Goal: Task Accomplishment & Management: Use online tool/utility

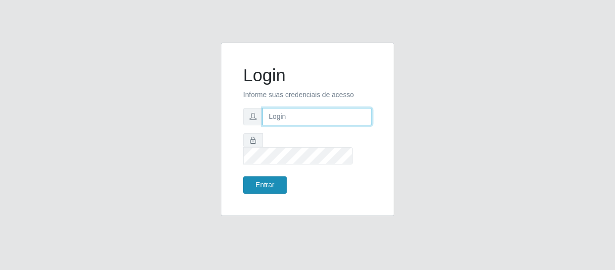
type input "[EMAIL_ADDRESS][DOMAIN_NAME]"
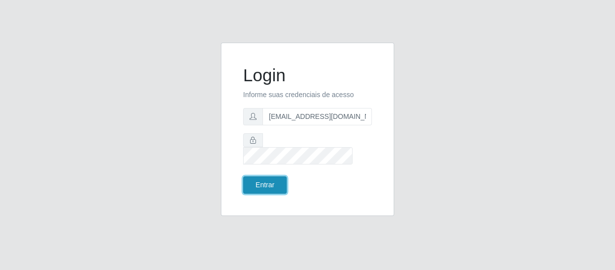
click at [257, 177] on button "Entrar" at bounding box center [265, 184] width 44 height 17
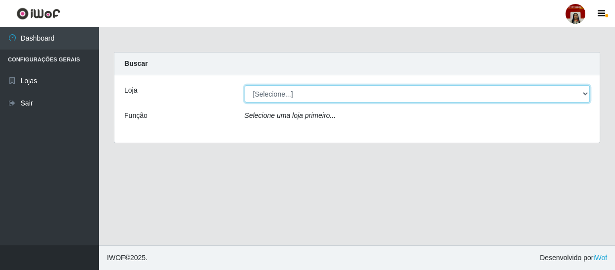
click at [586, 93] on select "[Selecione...] Mar Vermelho - Loja 04" at bounding box center [416, 93] width 345 height 17
select select "251"
click at [244, 85] on select "[Selecione...] Mar Vermelho - Loja 04" at bounding box center [416, 93] width 345 height 17
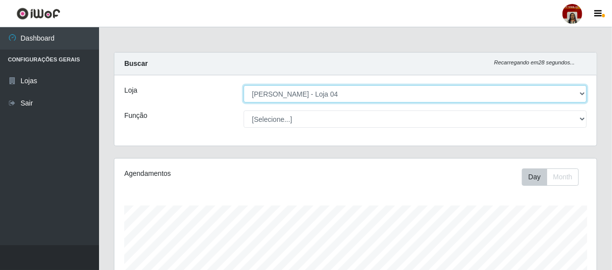
scroll to position [205, 482]
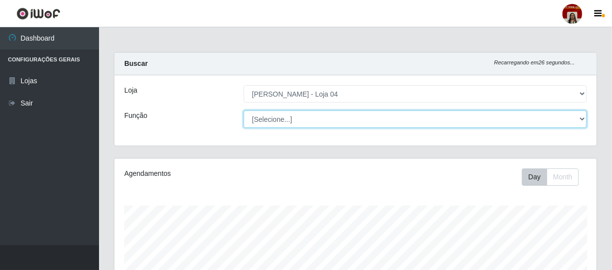
click at [582, 118] on select "[Selecione...] ASG ASG + ASG ++ Auxiliar de Depósito Auxiliar de Depósito + Aux…" at bounding box center [414, 118] width 343 height 17
select select "22"
click at [243, 110] on select "[Selecione...] ASG ASG + ASG ++ Auxiliar de Depósito Auxiliar de Depósito + Aux…" at bounding box center [414, 118] width 343 height 17
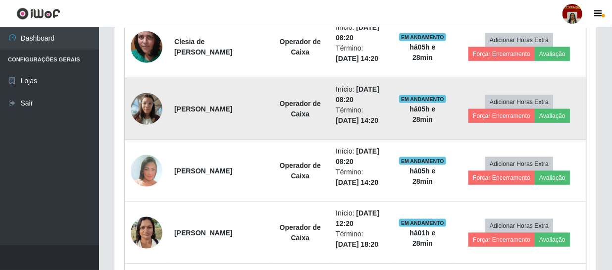
scroll to position [495, 0]
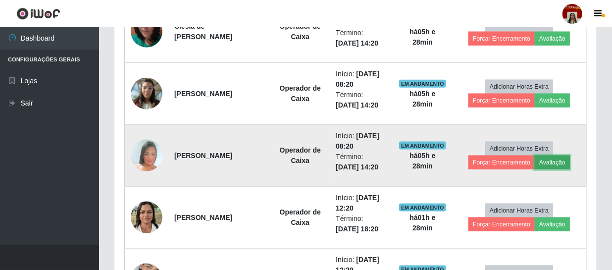
click at [559, 159] on button "Avaliação" at bounding box center [551, 162] width 35 height 14
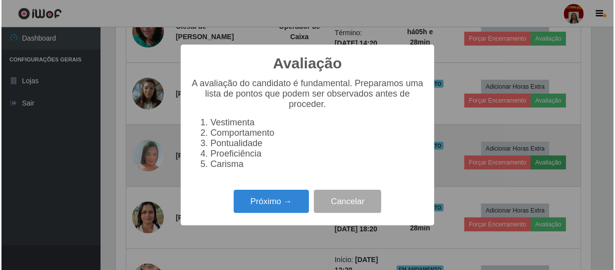
scroll to position [205, 477]
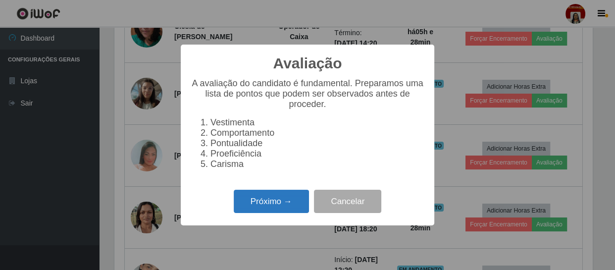
click at [270, 205] on button "Próximo →" at bounding box center [271, 200] width 75 height 23
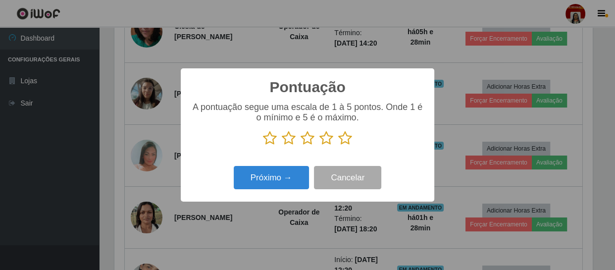
click at [343, 140] on icon at bounding box center [345, 138] width 14 height 15
click at [338, 145] on input "radio" at bounding box center [338, 145] width 0 height 0
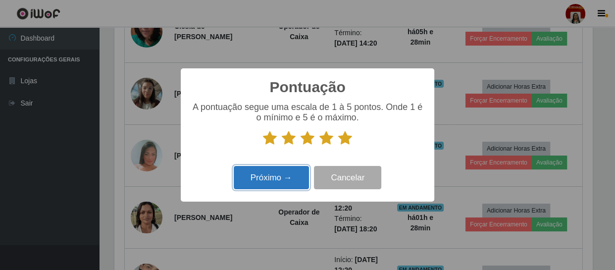
click at [280, 178] on button "Próximo →" at bounding box center [271, 177] width 75 height 23
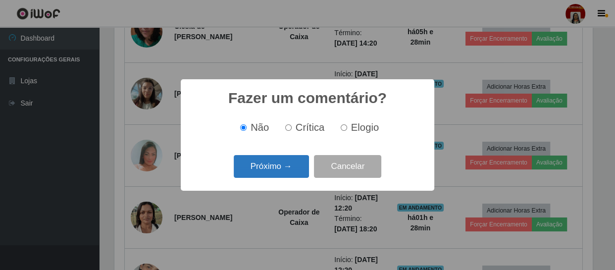
click at [281, 169] on button "Próximo →" at bounding box center [271, 166] width 75 height 23
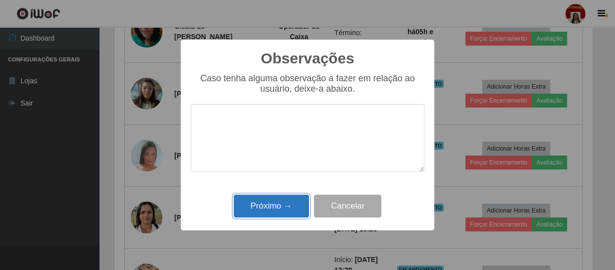
click at [275, 203] on button "Próximo →" at bounding box center [271, 205] width 75 height 23
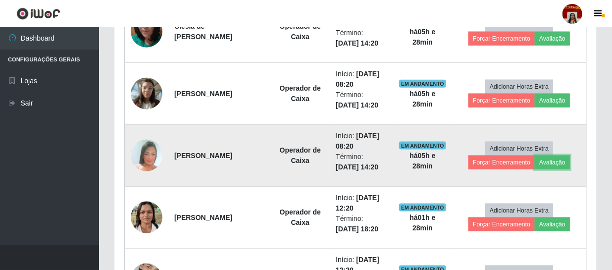
scroll to position [205, 482]
click at [497, 163] on button "Forçar Encerramento" at bounding box center [501, 162] width 66 height 14
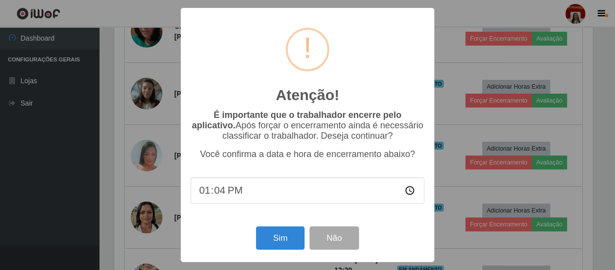
type input "13:46"
click at [273, 241] on button "Sim" at bounding box center [280, 237] width 48 height 23
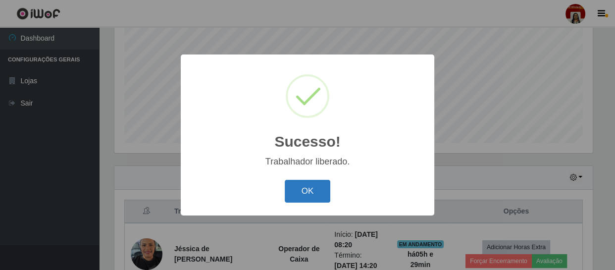
click at [314, 192] on button "OK" at bounding box center [307, 191] width 46 height 23
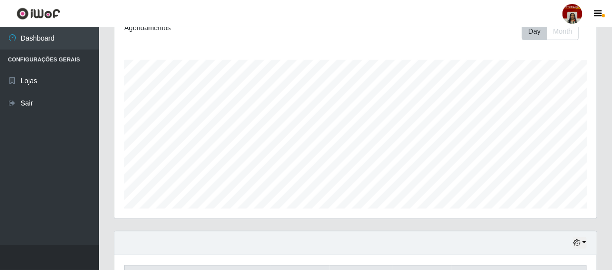
scroll to position [225, 0]
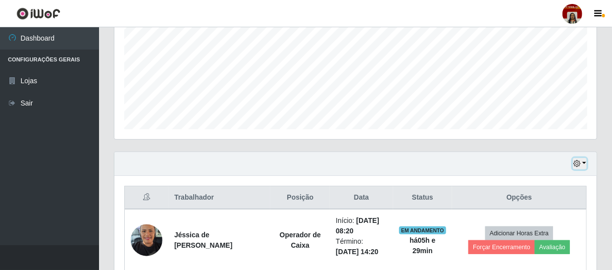
click at [576, 164] on icon "button" at bounding box center [576, 163] width 7 height 7
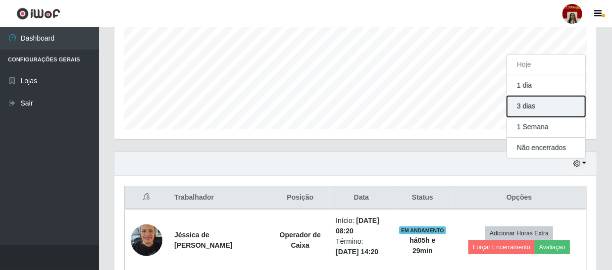
click at [535, 107] on button "3 dias" at bounding box center [546, 106] width 78 height 21
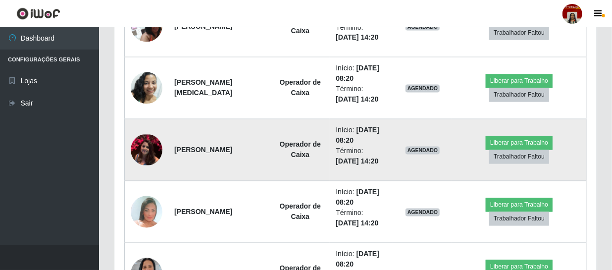
scroll to position [764, 0]
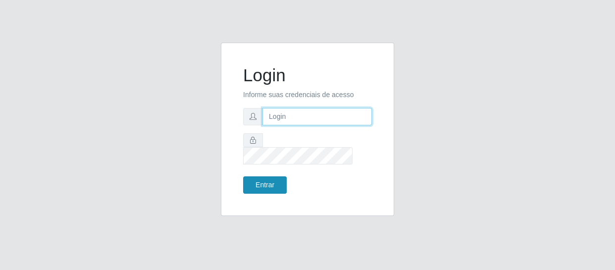
type input "[EMAIL_ADDRESS][DOMAIN_NAME]"
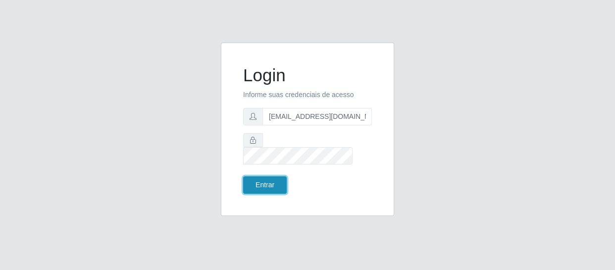
click at [272, 179] on button "Entrar" at bounding box center [265, 184] width 44 height 17
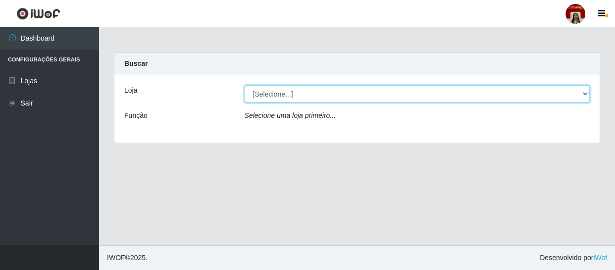
click at [583, 90] on select "[Selecione...] Mar Vermelho - Loja 04" at bounding box center [416, 93] width 345 height 17
select select "251"
click at [244, 85] on select "[Selecione...] Mar Vermelho - Loja 04" at bounding box center [416, 93] width 345 height 17
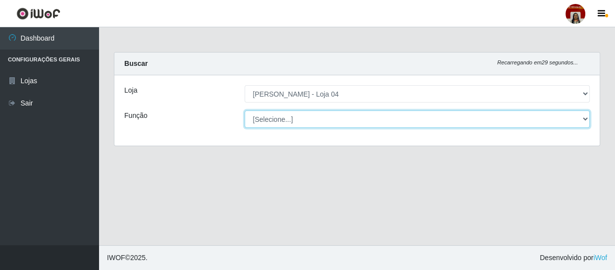
click at [580, 118] on select "[Selecione...] ASG ASG + ASG ++ Auxiliar de Depósito Auxiliar de Depósito + Aux…" at bounding box center [416, 118] width 345 height 17
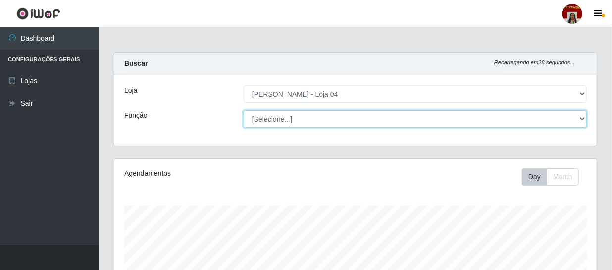
scroll to position [205, 482]
select select "22"
click at [243, 110] on select "[Selecione...] ASG ASG + ASG ++ Auxiliar de Depósito Auxiliar de Depósito + Aux…" at bounding box center [414, 118] width 343 height 17
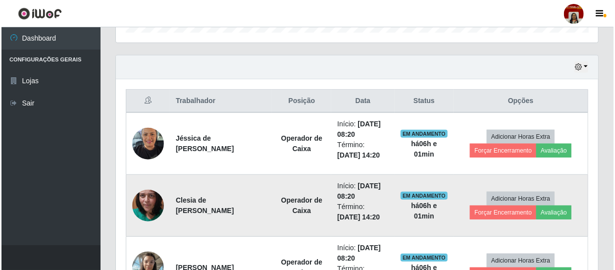
scroll to position [270, 0]
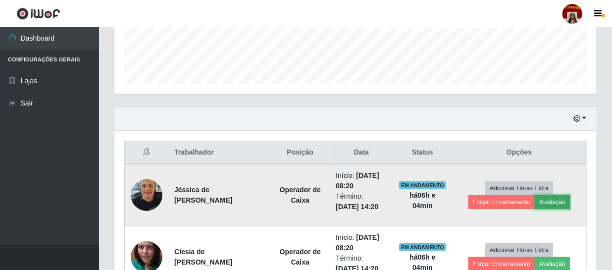
click at [552, 203] on button "Avaliação" at bounding box center [551, 202] width 35 height 14
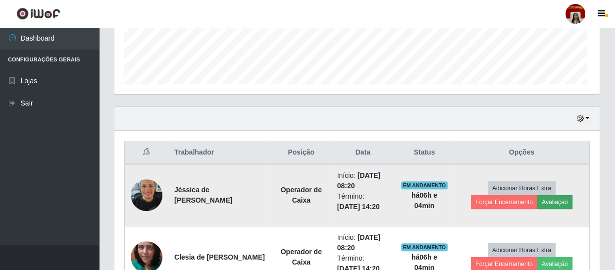
scroll to position [205, 477]
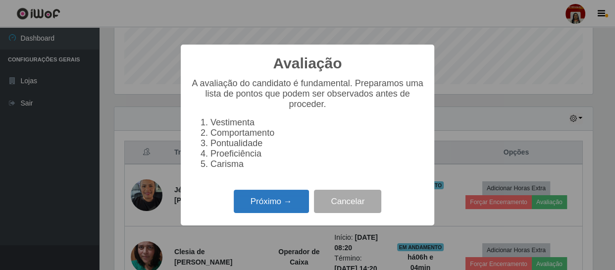
click at [260, 205] on button "Próximo →" at bounding box center [271, 200] width 75 height 23
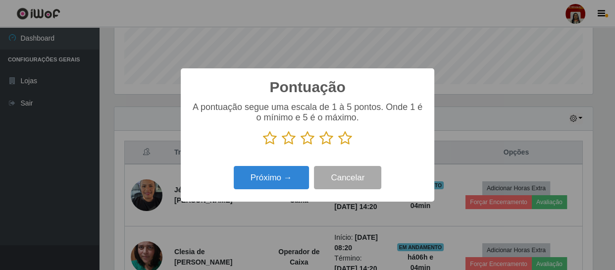
scroll to position [494573, 494300]
click at [342, 136] on icon at bounding box center [345, 138] width 14 height 15
click at [338, 145] on input "radio" at bounding box center [338, 145] width 0 height 0
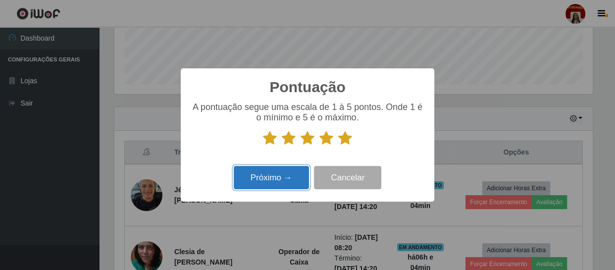
click at [275, 175] on button "Próximo →" at bounding box center [271, 177] width 75 height 23
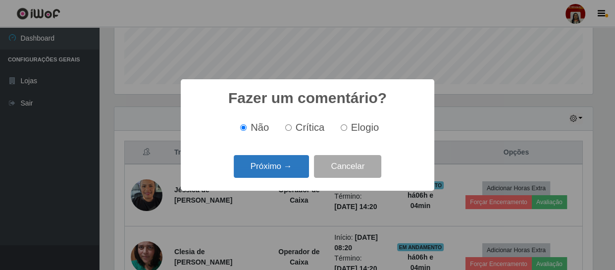
click at [285, 168] on button "Próximo →" at bounding box center [271, 166] width 75 height 23
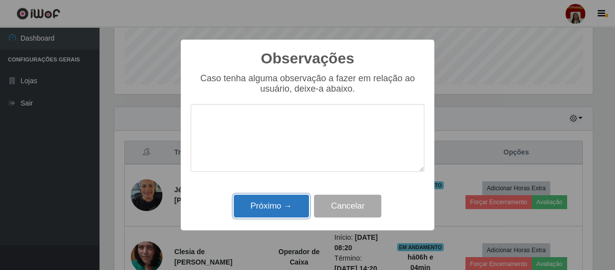
click at [272, 208] on button "Próximo →" at bounding box center [271, 205] width 75 height 23
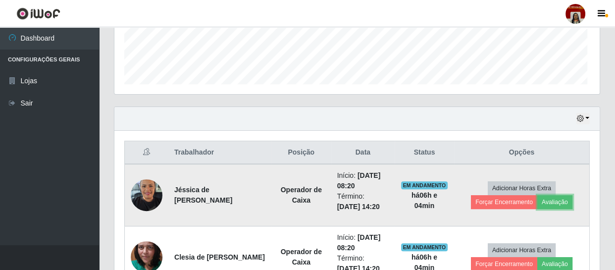
scroll to position [205, 482]
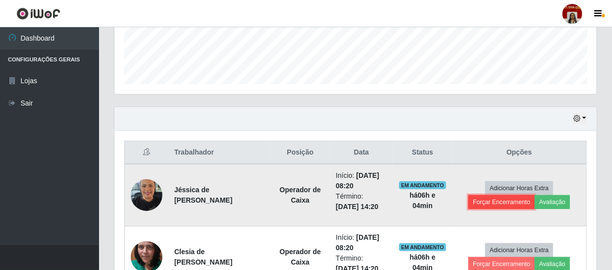
click at [500, 201] on button "Forçar Encerramento" at bounding box center [501, 202] width 66 height 14
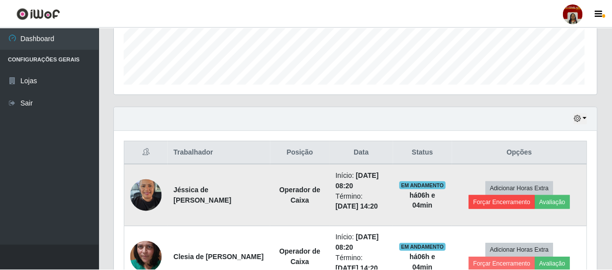
scroll to position [205, 477]
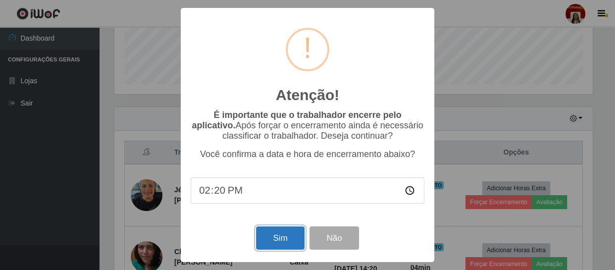
click at [275, 237] on button "Sim" at bounding box center [280, 237] width 48 height 23
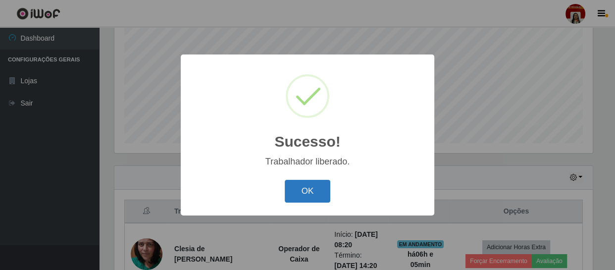
click at [298, 196] on button "OK" at bounding box center [307, 191] width 46 height 23
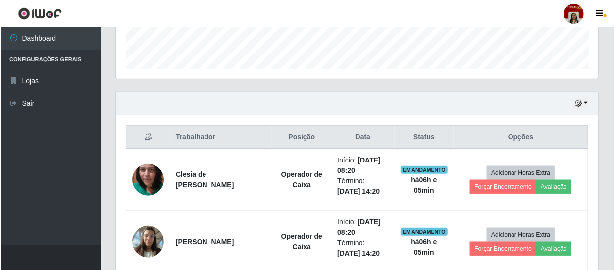
scroll to position [301, 0]
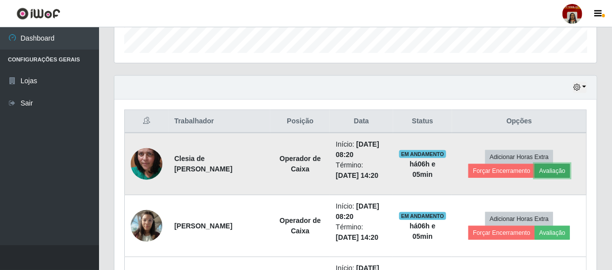
click at [552, 171] on button "Avaliação" at bounding box center [551, 171] width 35 height 14
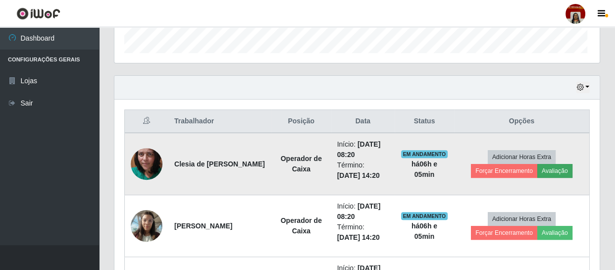
scroll to position [205, 477]
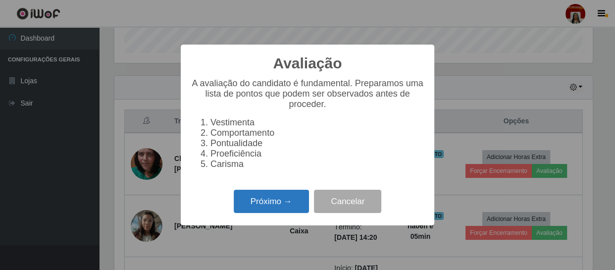
click at [250, 199] on button "Próximo →" at bounding box center [271, 200] width 75 height 23
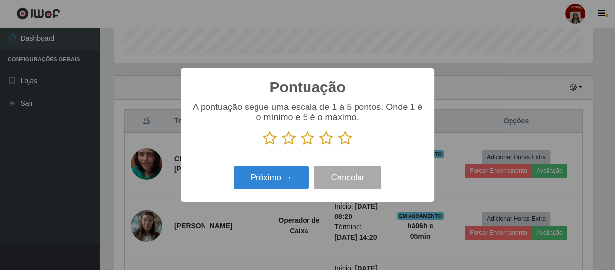
scroll to position [494573, 494300]
click at [340, 139] on icon at bounding box center [345, 138] width 14 height 15
click at [338, 145] on input "radio" at bounding box center [338, 145] width 0 height 0
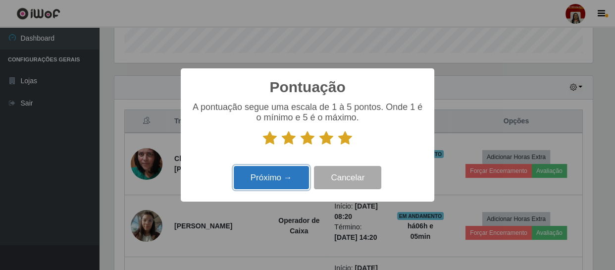
click at [262, 185] on button "Próximo →" at bounding box center [271, 177] width 75 height 23
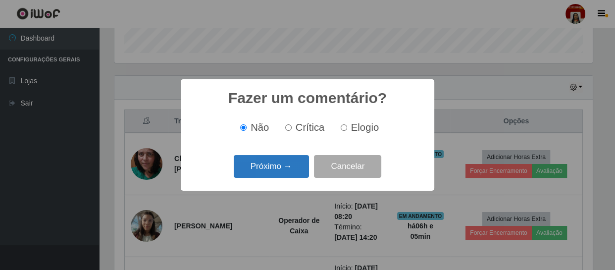
click at [284, 170] on button "Próximo →" at bounding box center [271, 166] width 75 height 23
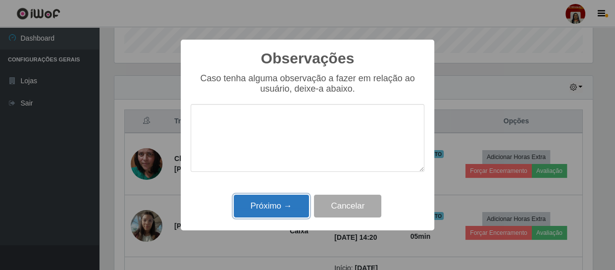
click at [259, 201] on button "Próximo →" at bounding box center [271, 205] width 75 height 23
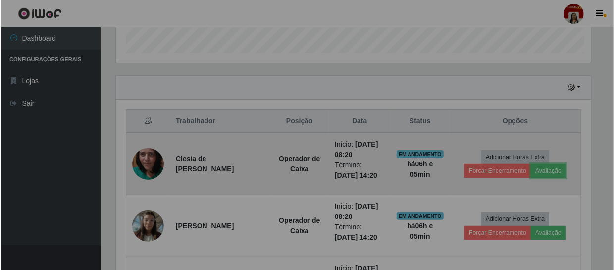
scroll to position [205, 482]
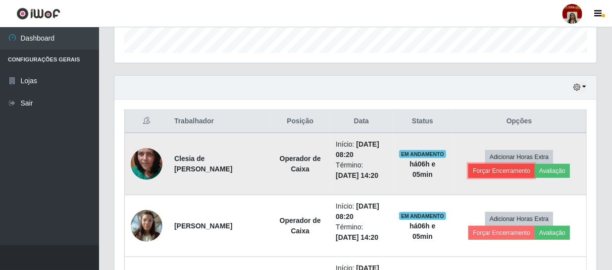
click at [495, 167] on button "Forçar Encerramento" at bounding box center [501, 171] width 66 height 14
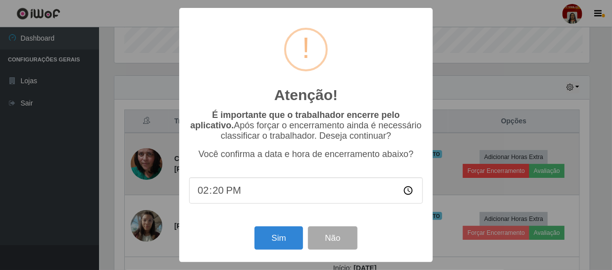
scroll to position [205, 477]
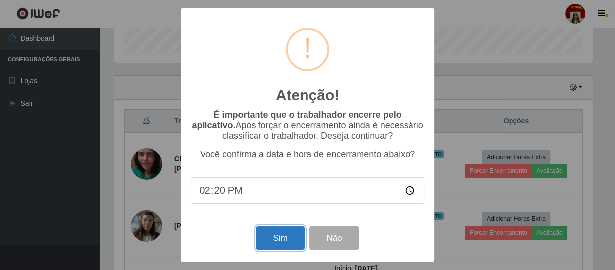
click at [260, 236] on button "Sim" at bounding box center [280, 237] width 48 height 23
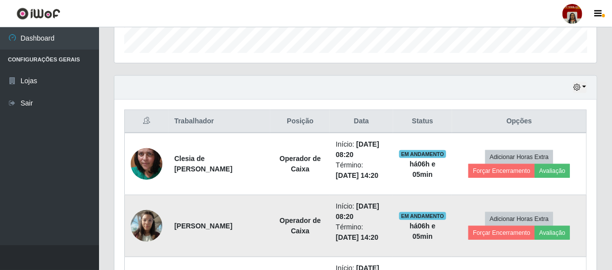
scroll to position [0, 0]
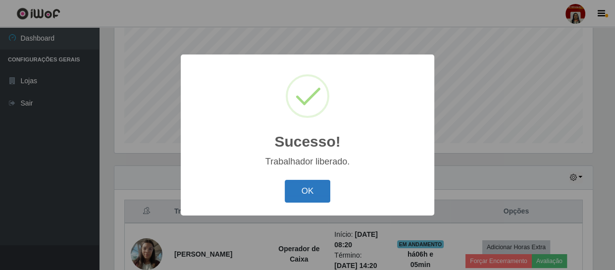
click at [318, 192] on button "OK" at bounding box center [307, 191] width 46 height 23
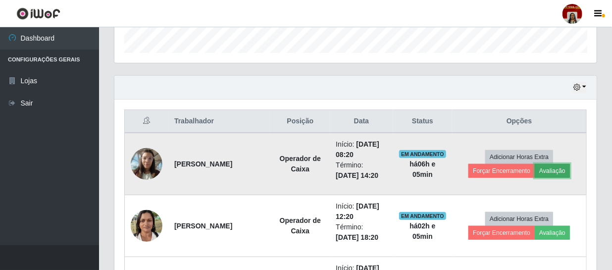
click at [552, 172] on button "Avaliação" at bounding box center [551, 171] width 35 height 14
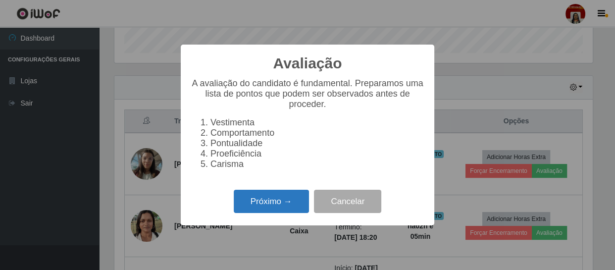
click at [287, 202] on button "Próximo →" at bounding box center [271, 200] width 75 height 23
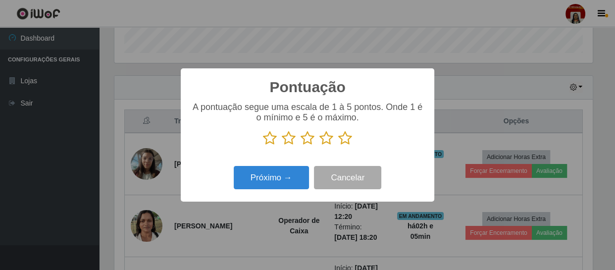
click at [346, 142] on icon at bounding box center [345, 138] width 14 height 15
click at [338, 145] on input "radio" at bounding box center [338, 145] width 0 height 0
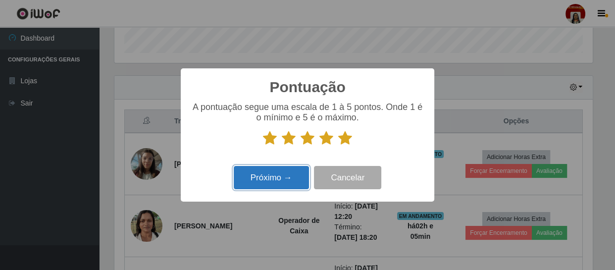
click at [270, 182] on button "Próximo →" at bounding box center [271, 177] width 75 height 23
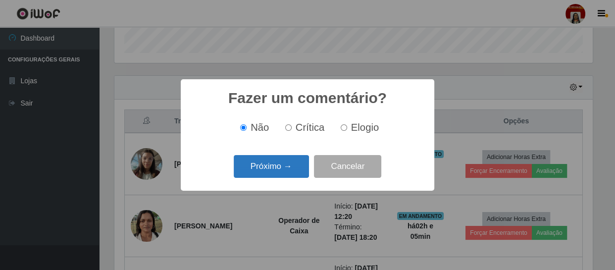
click at [266, 163] on button "Próximo →" at bounding box center [271, 166] width 75 height 23
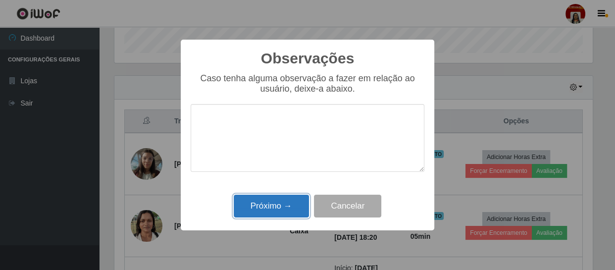
click at [262, 205] on button "Próximo →" at bounding box center [271, 205] width 75 height 23
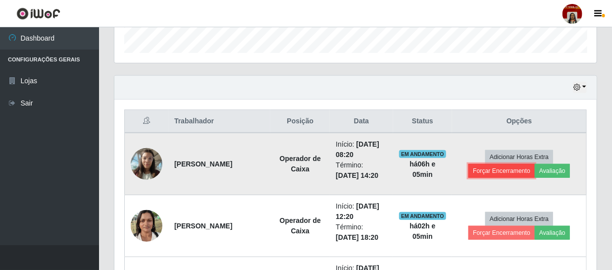
click at [493, 172] on button "Forçar Encerramento" at bounding box center [501, 171] width 66 height 14
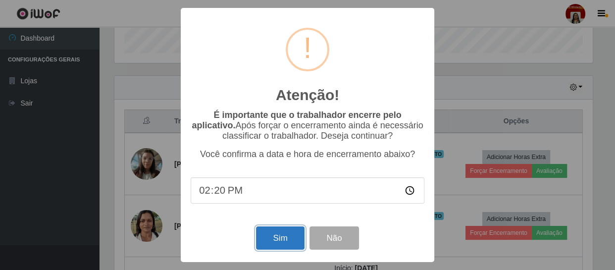
click at [265, 239] on button "Sim" at bounding box center [280, 237] width 48 height 23
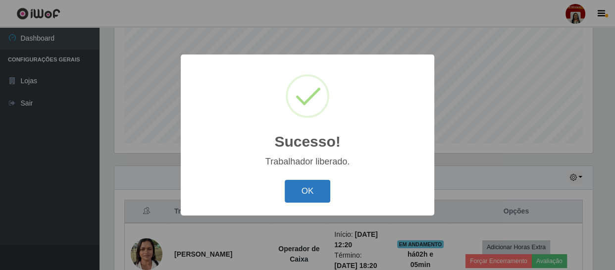
click at [305, 186] on button "OK" at bounding box center [307, 191] width 46 height 23
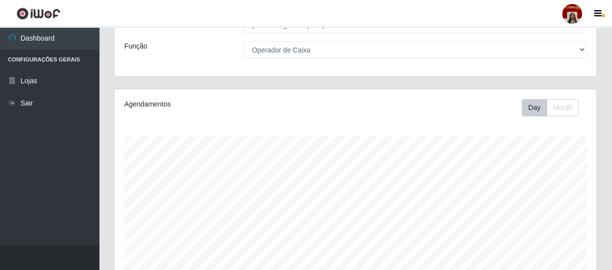
scroll to position [36, 0]
